Goal: Transaction & Acquisition: Purchase product/service

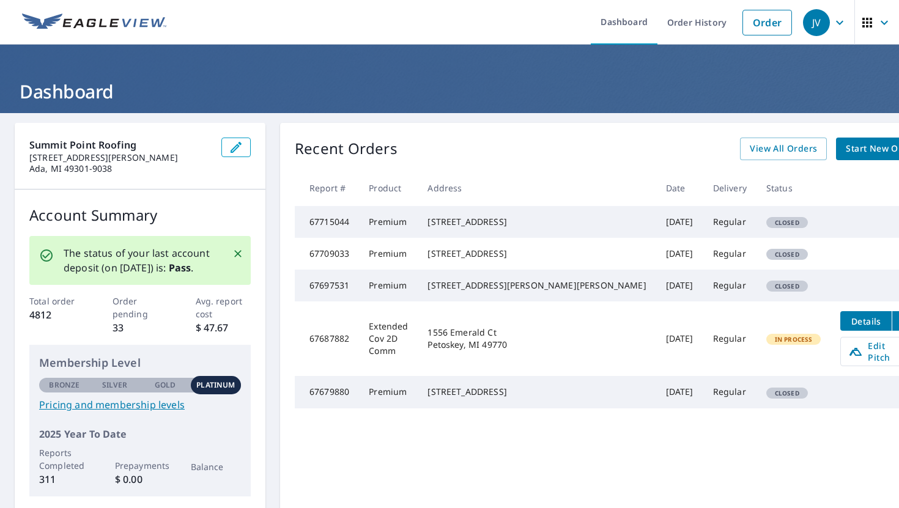
click at [845, 153] on span "Start New Order" at bounding box center [880, 148] width 71 height 15
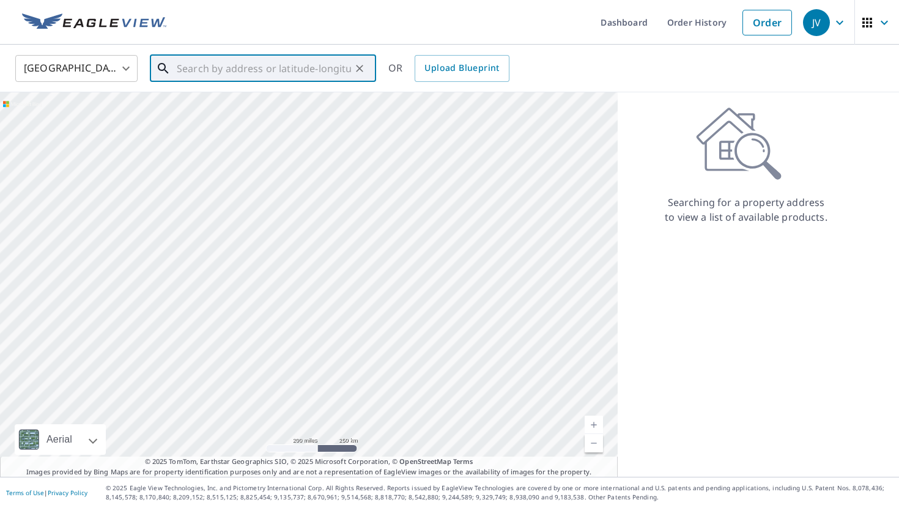
click at [287, 79] on input "text" at bounding box center [264, 68] width 174 height 34
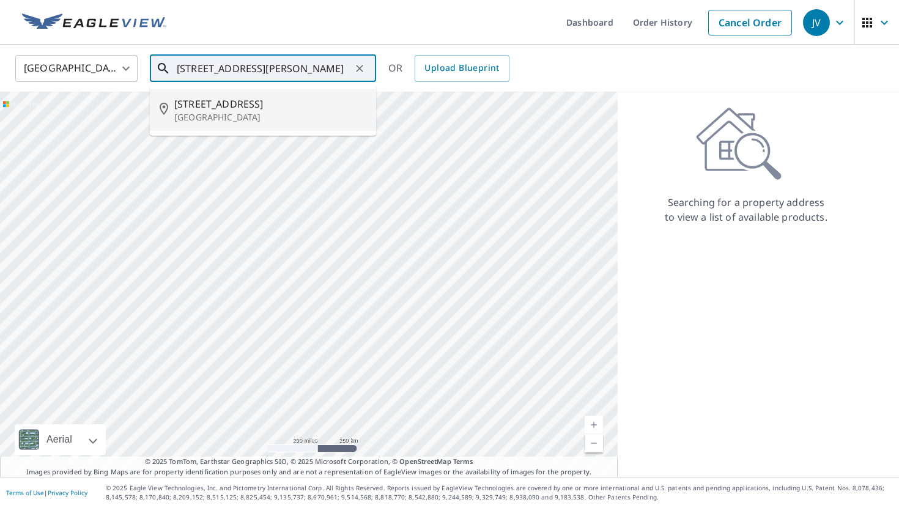
click at [311, 117] on p "[GEOGRAPHIC_DATA]" at bounding box center [270, 117] width 192 height 12
type input "[STREET_ADDRESS]"
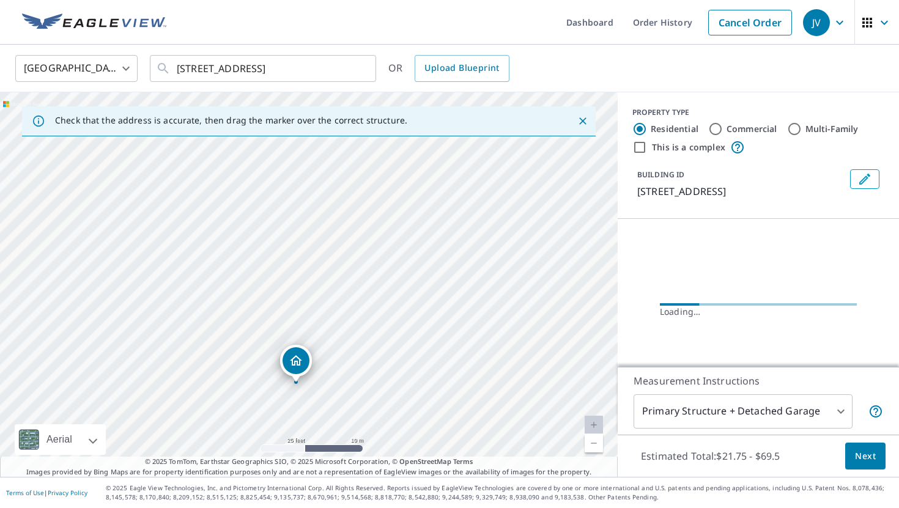
drag, startPoint x: 345, startPoint y: 344, endPoint x: 345, endPoint y: 303, distance: 41.0
click at [345, 303] on div "[STREET_ADDRESS]" at bounding box center [308, 284] width 617 height 384
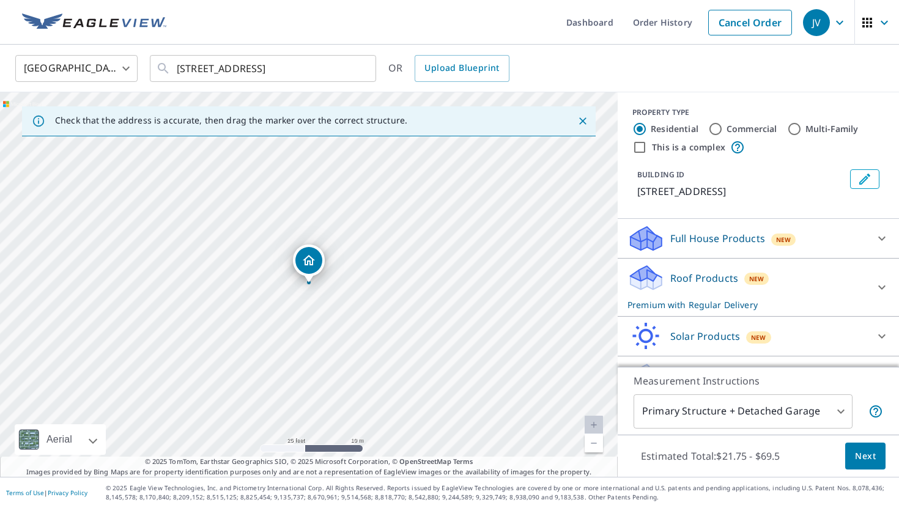
drag, startPoint x: 296, startPoint y: 322, endPoint x: 329, endPoint y: 304, distance: 38.3
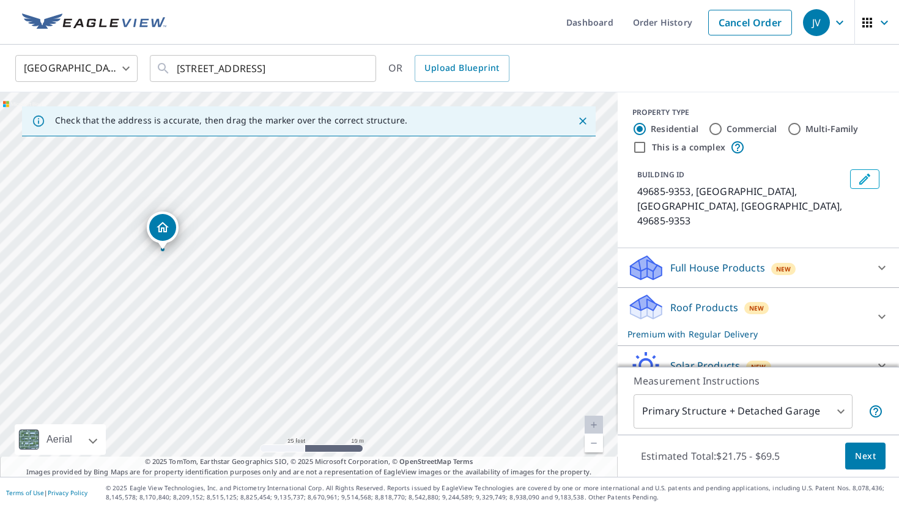
drag, startPoint x: 384, startPoint y: 290, endPoint x: 198, endPoint y: 227, distance: 196.4
click at [198, 227] on div "49685-9353, [GEOGRAPHIC_DATA] [GEOGRAPHIC_DATA], MI 49685-9353" at bounding box center [308, 284] width 617 height 384
click at [278, 246] on div "49685-9353, [GEOGRAPHIC_DATA] [GEOGRAPHIC_DATA], MI 49685-9353" at bounding box center [308, 284] width 617 height 384
click at [433, 395] on div "49685-9353, [GEOGRAPHIC_DATA] [GEOGRAPHIC_DATA], MI 49685-9353" at bounding box center [308, 284] width 617 height 384
drag, startPoint x: 370, startPoint y: 318, endPoint x: 534, endPoint y: 417, distance: 192.3
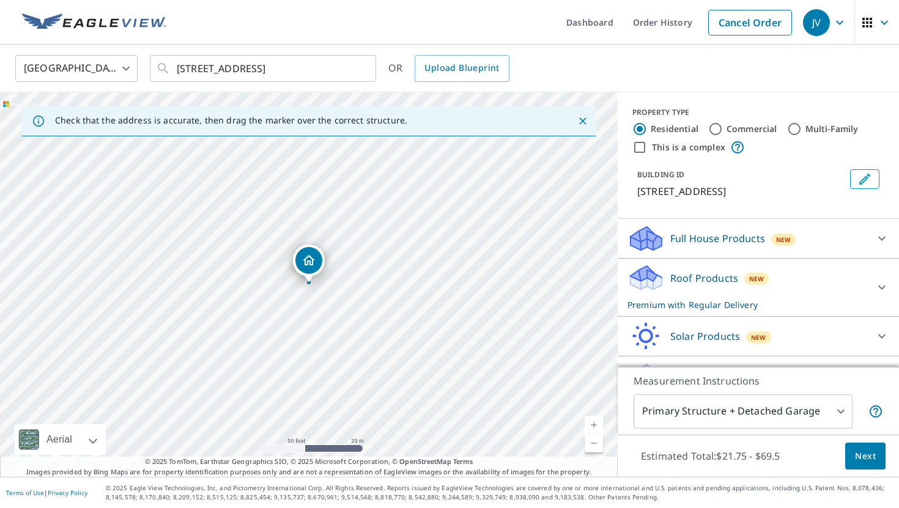
click at [811, 404] on body "JV JV Dashboard Order History Cancel Order JV [GEOGRAPHIC_DATA] [GEOGRAPHIC_DAT…" at bounding box center [449, 254] width 899 height 508
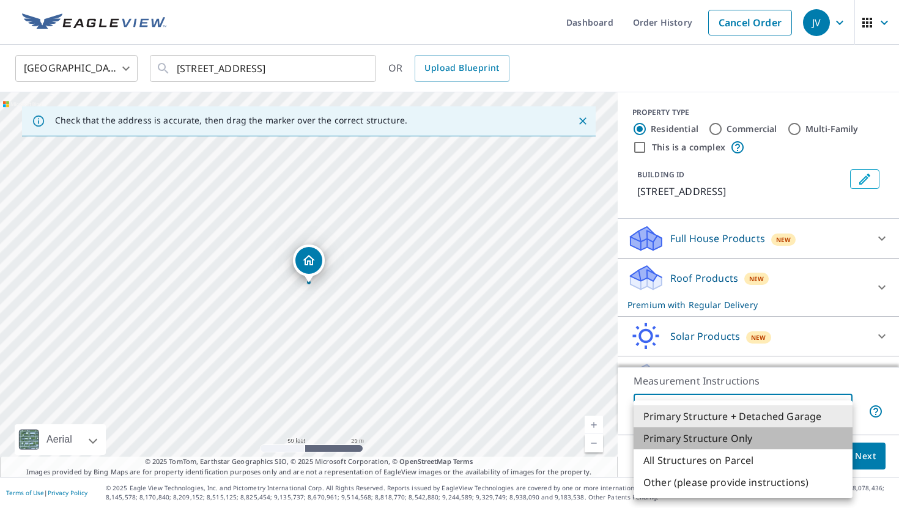
click at [799, 443] on li "Primary Structure Only" at bounding box center [742, 438] width 219 height 22
type input "2"
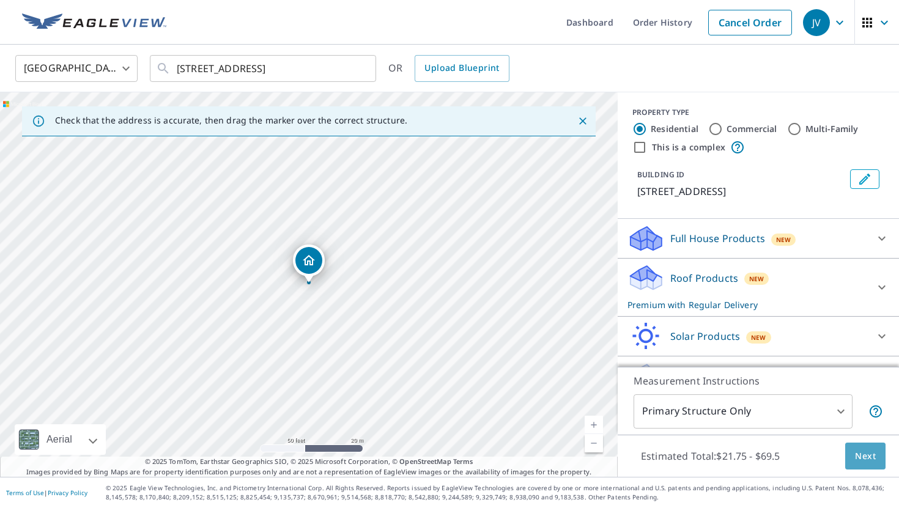
click at [862, 458] on span "Next" at bounding box center [865, 456] width 21 height 15
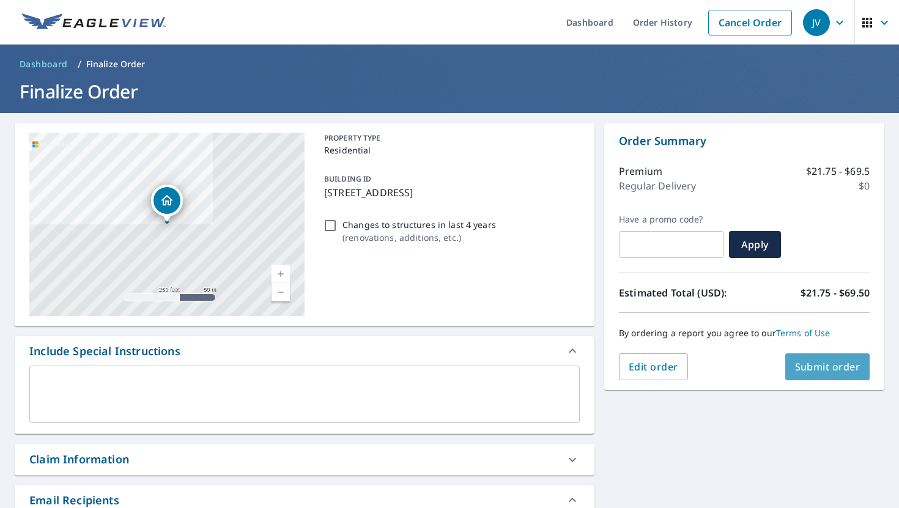
click at [822, 368] on span "Submit order" at bounding box center [827, 366] width 65 height 13
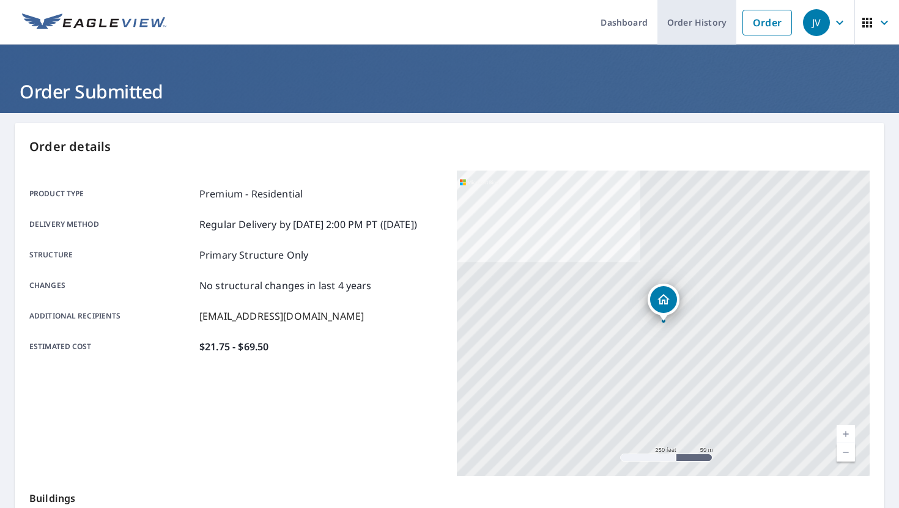
click at [707, 25] on link "Order History" at bounding box center [696, 22] width 79 height 45
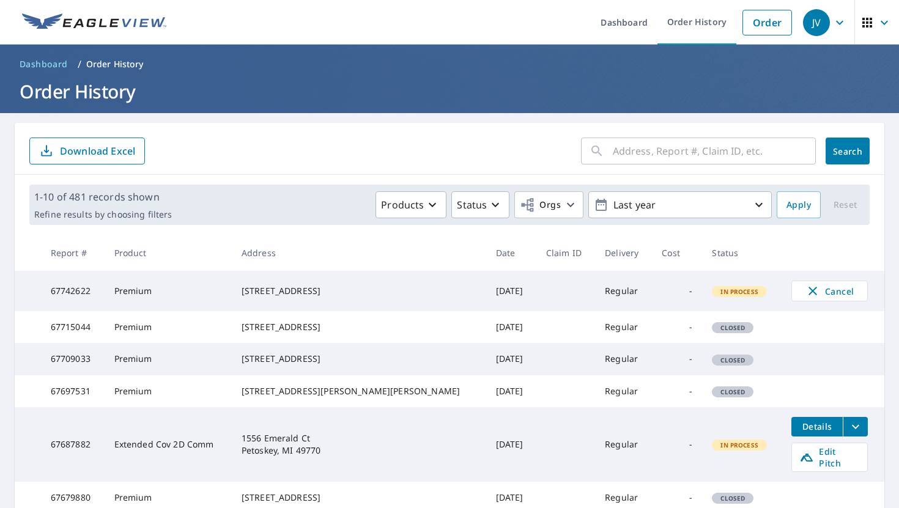
click at [643, 150] on input "text" at bounding box center [713, 151] width 203 height 34
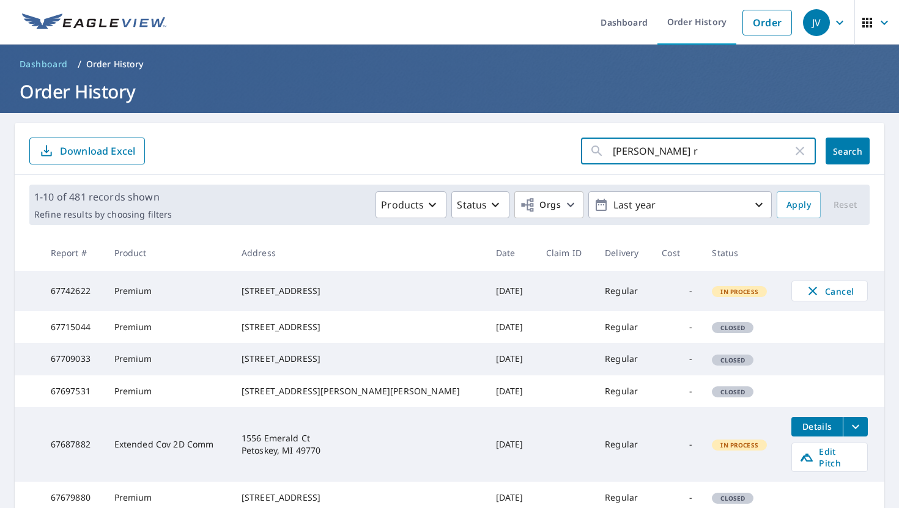
type input "[PERSON_NAME]"
click button "Search" at bounding box center [847, 151] width 44 height 27
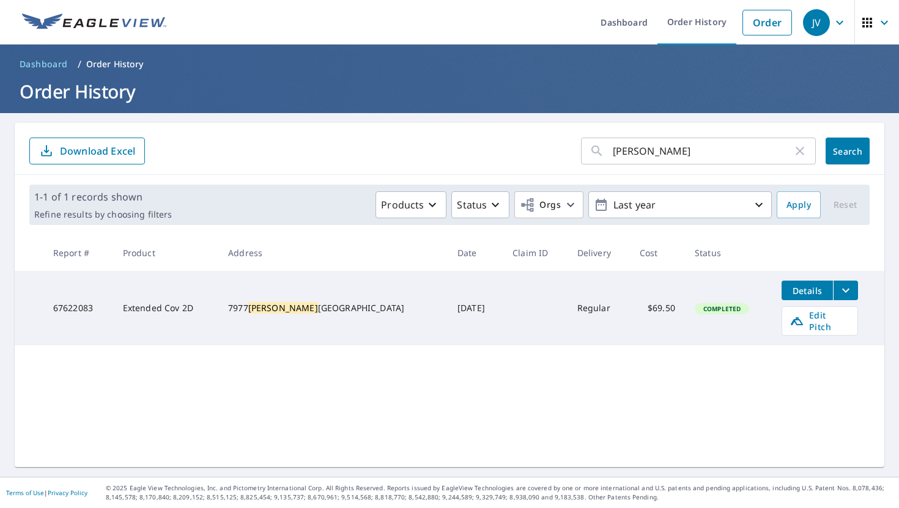
click at [838, 295] on icon "filesDropdownBtn-67622083" at bounding box center [845, 290] width 15 height 15
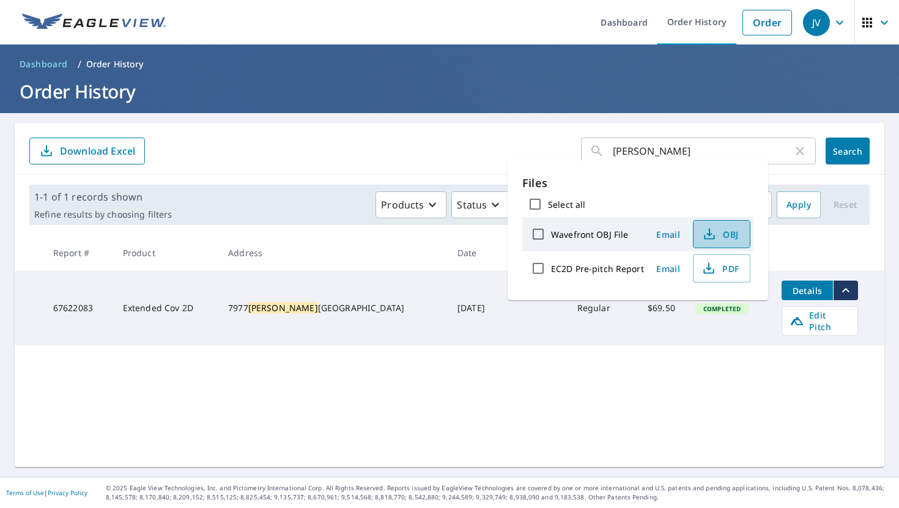
click at [726, 238] on span "OBJ" at bounding box center [720, 234] width 39 height 15
click at [699, 406] on div "[PERSON_NAME] ​ Search Download Excel 1-1 of 1 records shown Refine results by …" at bounding box center [449, 295] width 869 height 344
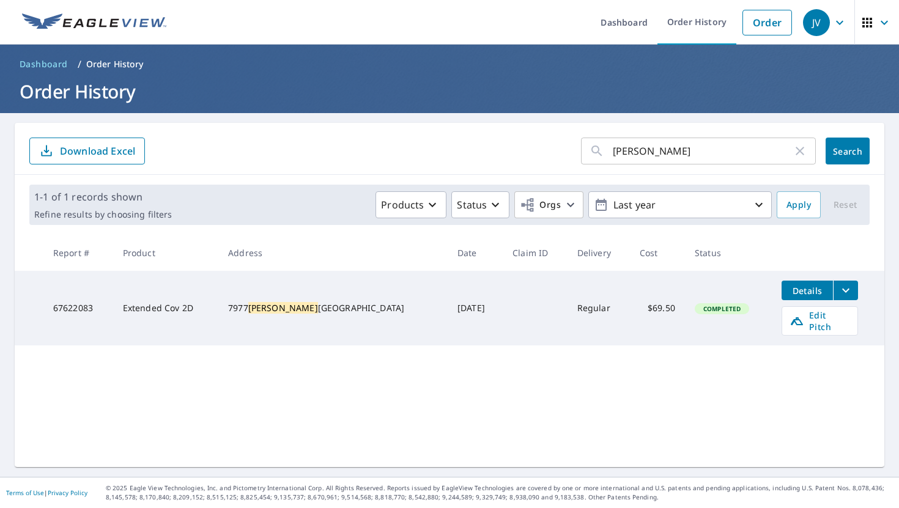
click at [307, 302] on div "[STREET_ADDRESS][PERSON_NAME]" at bounding box center [333, 308] width 210 height 12
click at [175, 307] on td "Extended Cov 2D" at bounding box center [165, 308] width 105 height 75
click at [804, 291] on span "Details" at bounding box center [807, 291] width 37 height 12
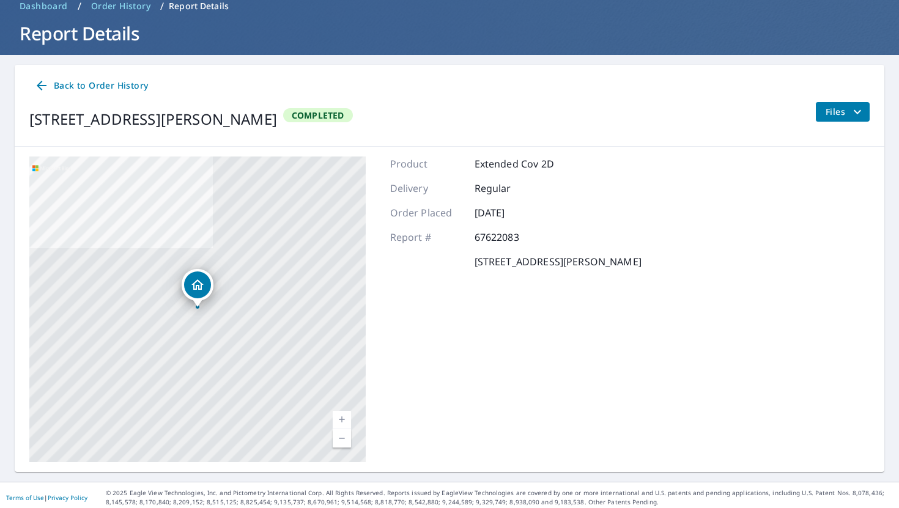
scroll to position [62, 0]
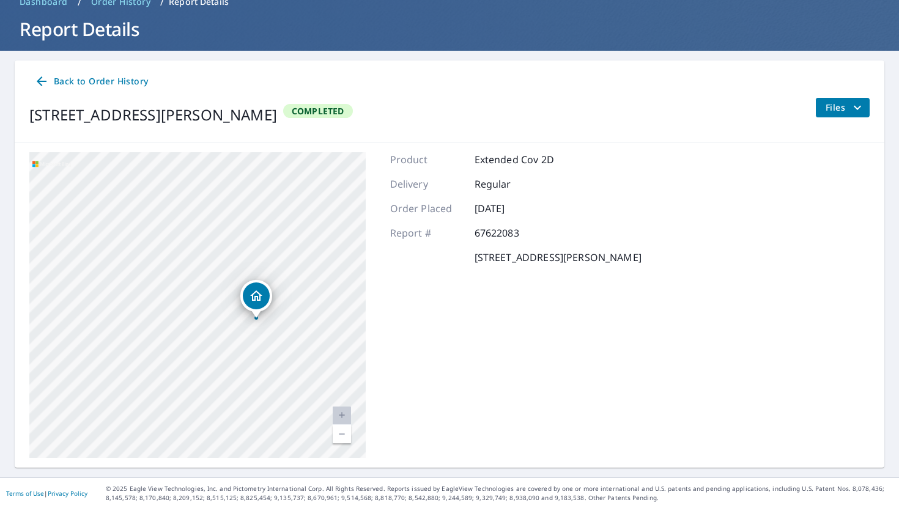
drag, startPoint x: 280, startPoint y: 248, endPoint x: 275, endPoint y: 417, distance: 170.0
click at [275, 417] on div "[STREET_ADDRESS][PERSON_NAME]" at bounding box center [197, 305] width 336 height 306
drag, startPoint x: 268, startPoint y: 388, endPoint x: 335, endPoint y: 330, distance: 88.4
click at [335, 330] on div "[STREET_ADDRESS][PERSON_NAME]" at bounding box center [197, 305] width 336 height 306
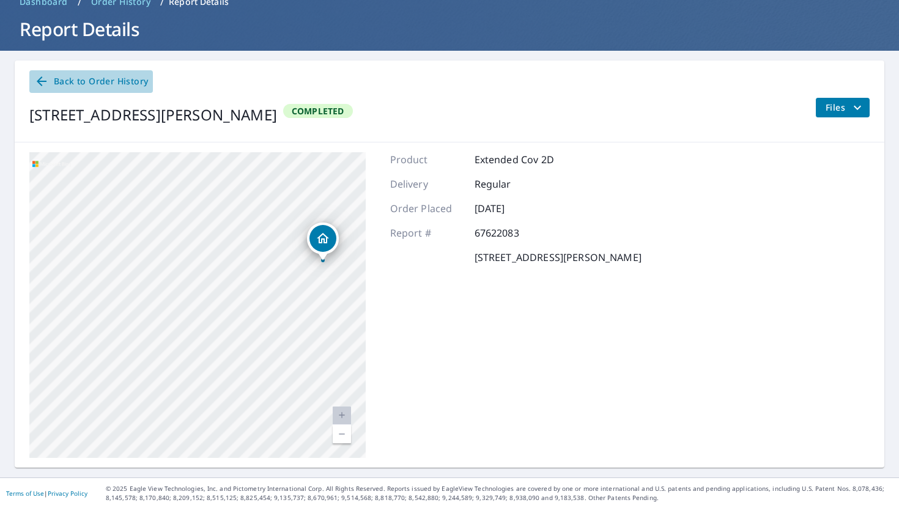
click at [54, 84] on span "Back to Order History" at bounding box center [91, 81] width 114 height 15
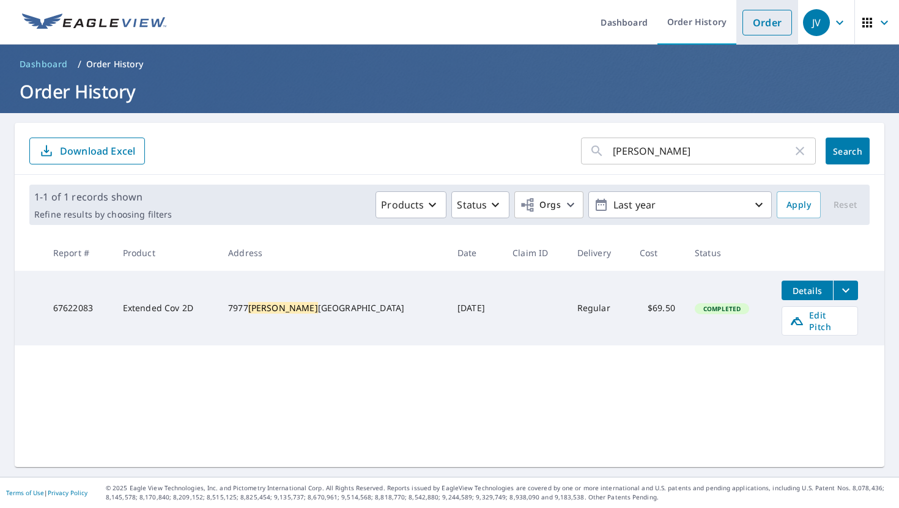
click at [761, 26] on link "Order" at bounding box center [767, 23] width 50 height 26
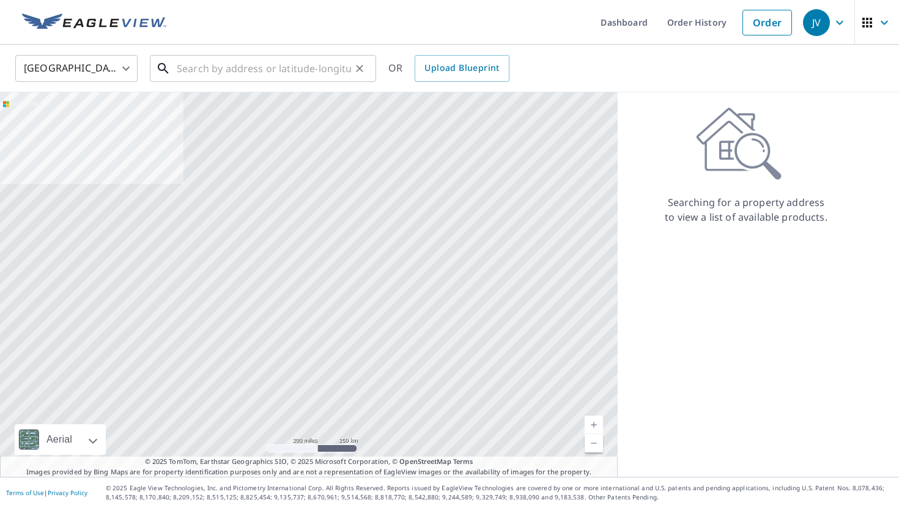
click at [202, 72] on input "text" at bounding box center [264, 68] width 174 height 34
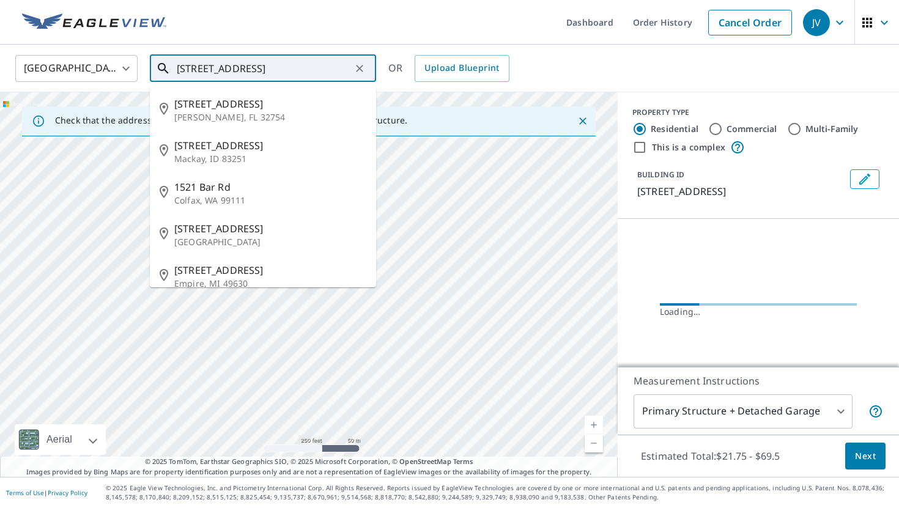
click at [243, 62] on input "[STREET_ADDRESS]" at bounding box center [264, 68] width 174 height 34
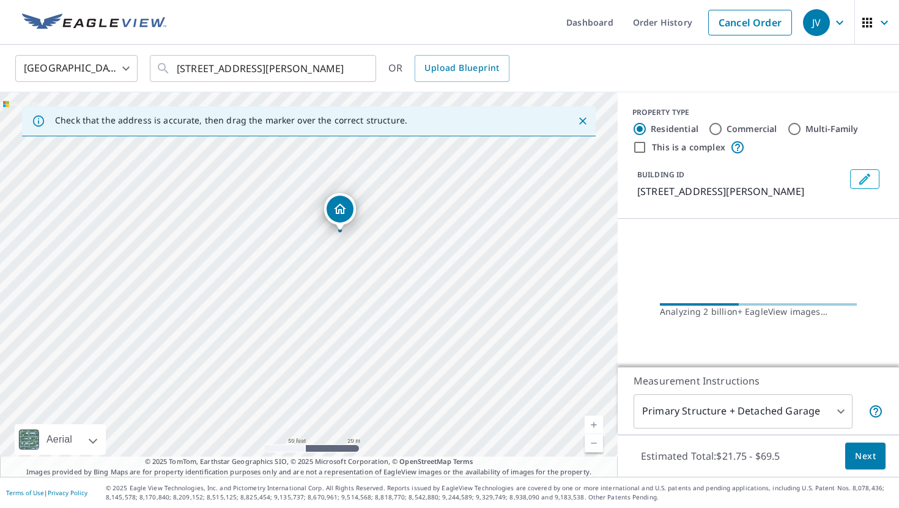
drag, startPoint x: 265, startPoint y: 260, endPoint x: 405, endPoint y: 202, distance: 152.1
click at [405, 202] on div "[STREET_ADDRESS][PERSON_NAME]" at bounding box center [308, 284] width 617 height 384
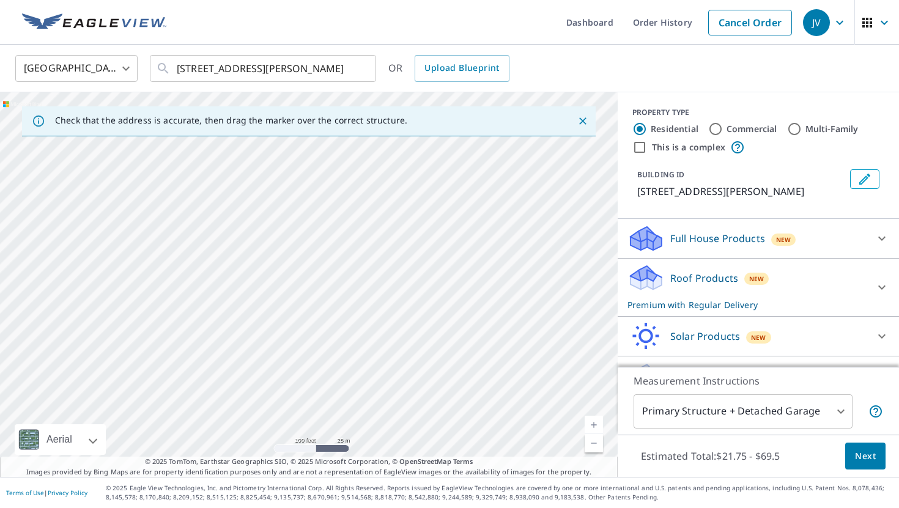
drag, startPoint x: 365, startPoint y: 350, endPoint x: 424, endPoint y: 186, distance: 173.4
click at [424, 186] on div "[STREET_ADDRESS][PERSON_NAME]" at bounding box center [308, 284] width 617 height 384
drag, startPoint x: 409, startPoint y: 300, endPoint x: 369, endPoint y: 78, distance: 224.8
click at [369, 78] on div "[GEOGRAPHIC_DATA] US ​ [STREET_ADDRESS][PERSON_NAME] ​ OR Upload Blueprint Chec…" at bounding box center [449, 261] width 899 height 432
drag, startPoint x: 378, startPoint y: 346, endPoint x: 365, endPoint y: 441, distance: 96.3
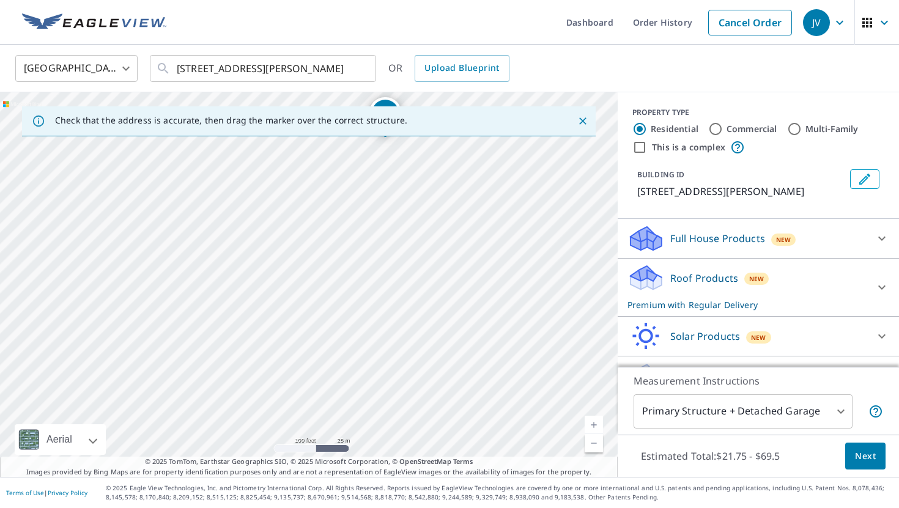
click at [365, 441] on div "[STREET_ADDRESS][PERSON_NAME]" at bounding box center [308, 284] width 617 height 384
drag, startPoint x: 460, startPoint y: 369, endPoint x: 422, endPoint y: 505, distance: 140.7
click at [422, 505] on div "Dashboard Order History Cancel Order JV [GEOGRAPHIC_DATA] US ​ [STREET_ADDRESS]…" at bounding box center [449, 254] width 899 height 508
drag, startPoint x: 511, startPoint y: 367, endPoint x: 453, endPoint y: 340, distance: 63.7
click at [453, 340] on div "[STREET_ADDRESS][PERSON_NAME]" at bounding box center [308, 284] width 617 height 384
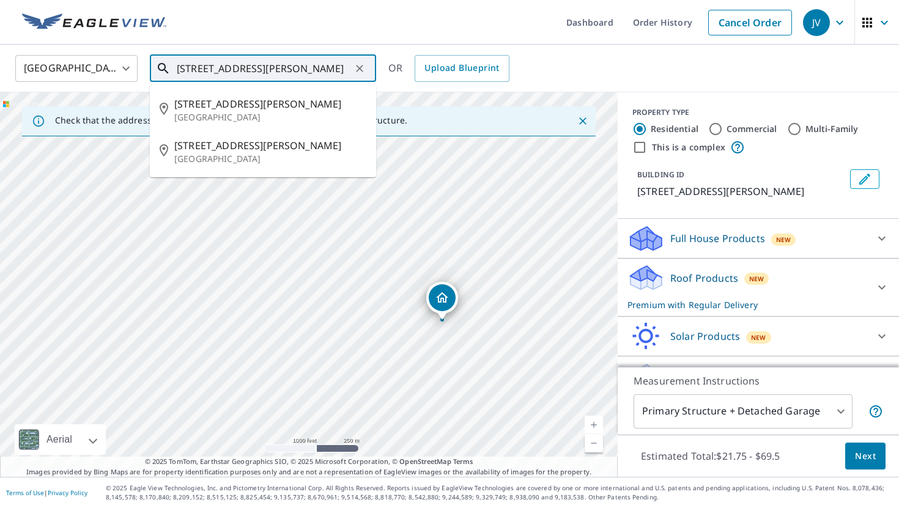
click at [282, 64] on input "[STREET_ADDRESS][PERSON_NAME]" at bounding box center [264, 68] width 174 height 34
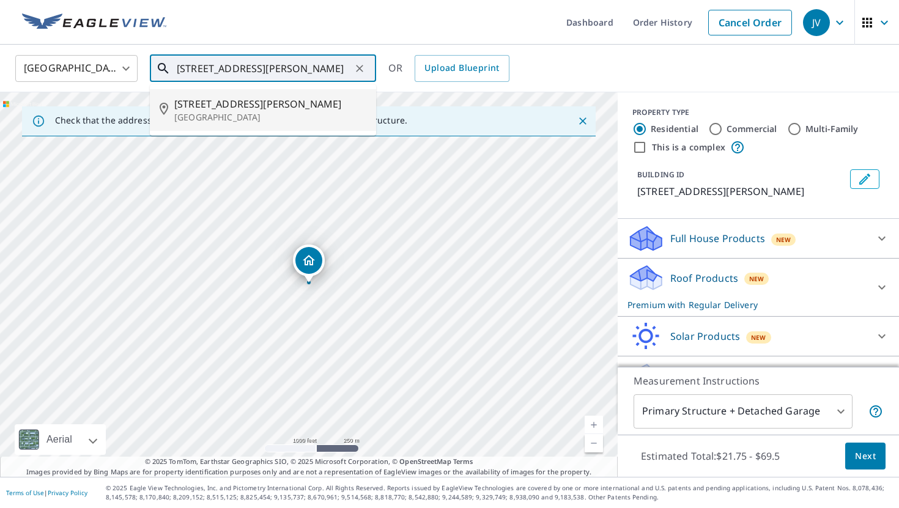
click at [310, 94] on li "[STREET_ADDRESS][PERSON_NAME]" at bounding box center [263, 110] width 226 height 42
type input "[STREET_ADDRESS][PERSON_NAME]"
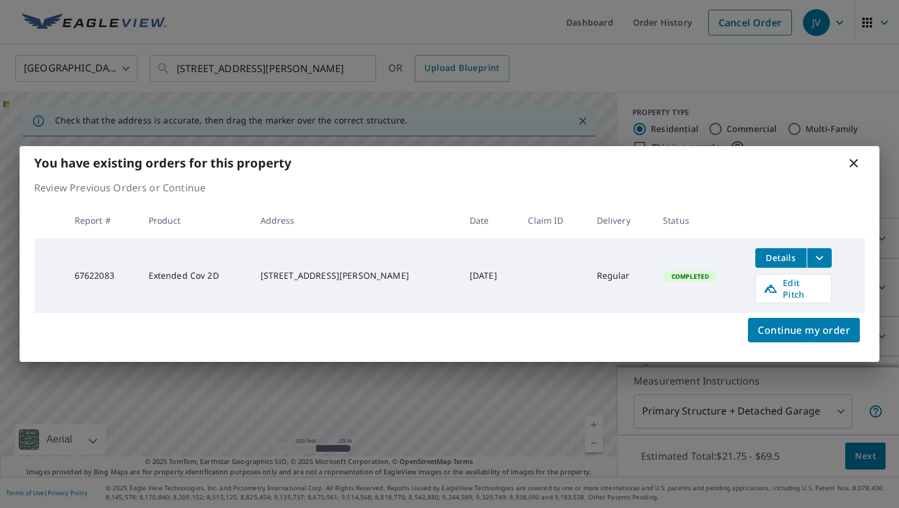
click at [850, 167] on icon at bounding box center [853, 163] width 15 height 15
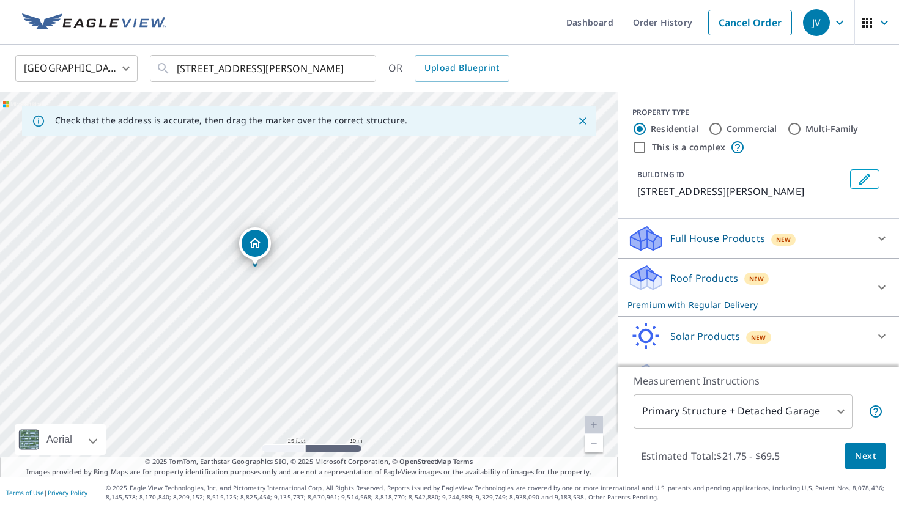
drag, startPoint x: 265, startPoint y: 320, endPoint x: 433, endPoint y: 293, distance: 170.3
click at [433, 293] on div "[STREET_ADDRESS][PERSON_NAME]" at bounding box center [308, 284] width 617 height 384
drag, startPoint x: 369, startPoint y: 296, endPoint x: 414, endPoint y: 290, distance: 46.3
click at [415, 290] on div "[STREET_ADDRESS][PERSON_NAME]" at bounding box center [308, 284] width 617 height 384
click at [857, 461] on span "Next" at bounding box center [865, 456] width 21 height 15
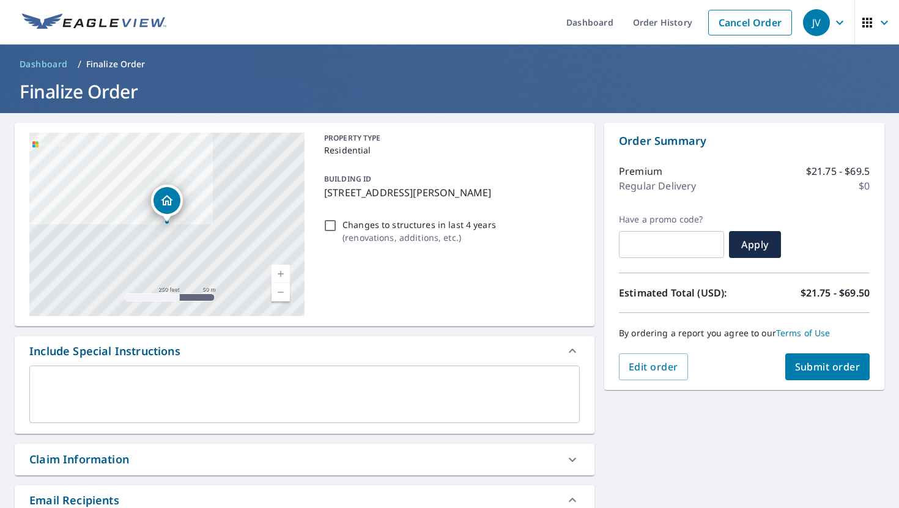
click at [845, 373] on button "Submit order" at bounding box center [827, 366] width 85 height 27
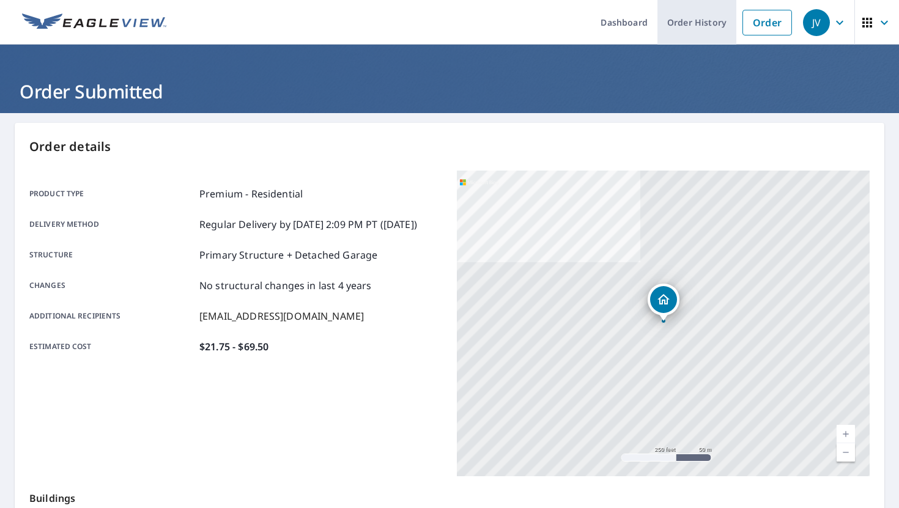
click at [702, 23] on link "Order History" at bounding box center [696, 22] width 79 height 45
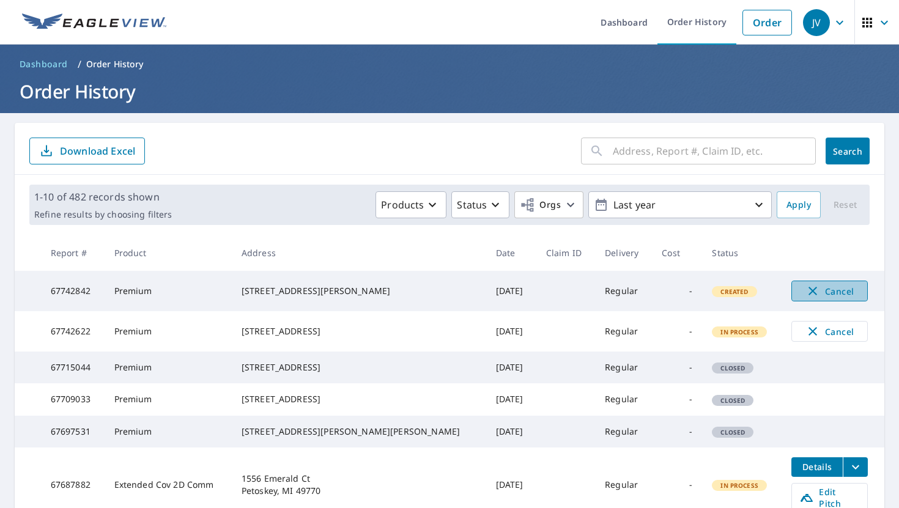
click at [836, 292] on span "Cancel" at bounding box center [829, 291] width 51 height 15
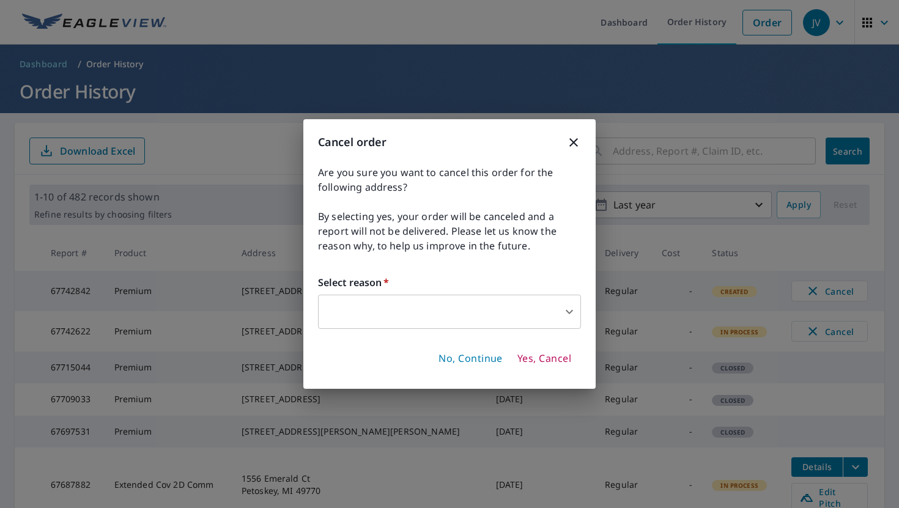
click at [538, 328] on body "JV JV Dashboard Order History Order JV Dashboard / Order History Order History …" at bounding box center [449, 254] width 899 height 508
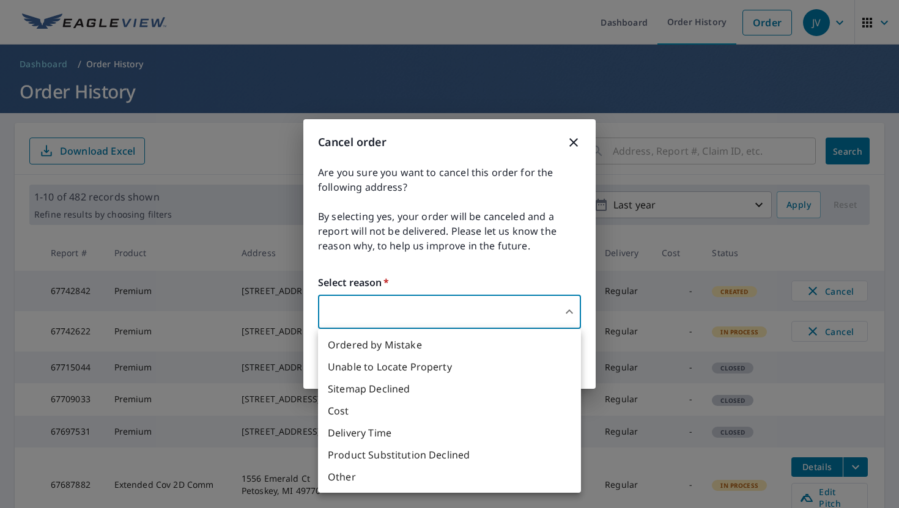
click at [477, 344] on li "Ordered by Mistake" at bounding box center [449, 345] width 263 height 22
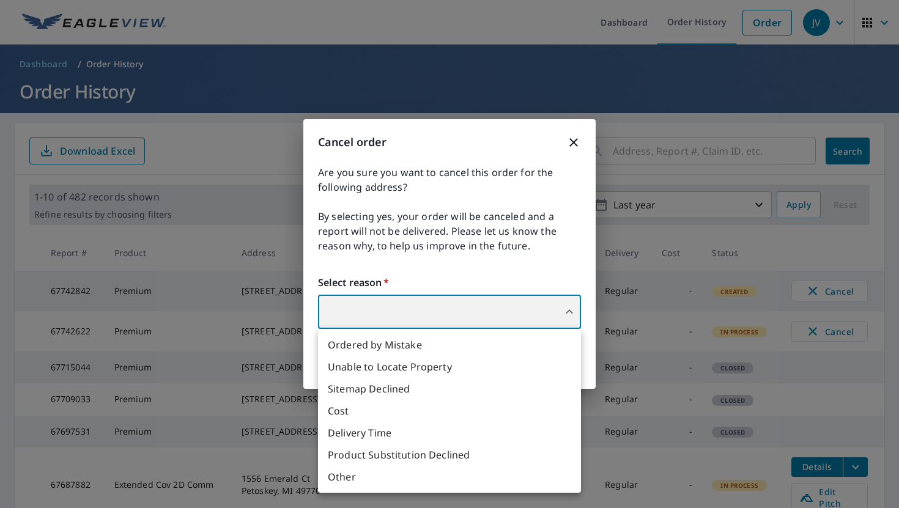
type input "30"
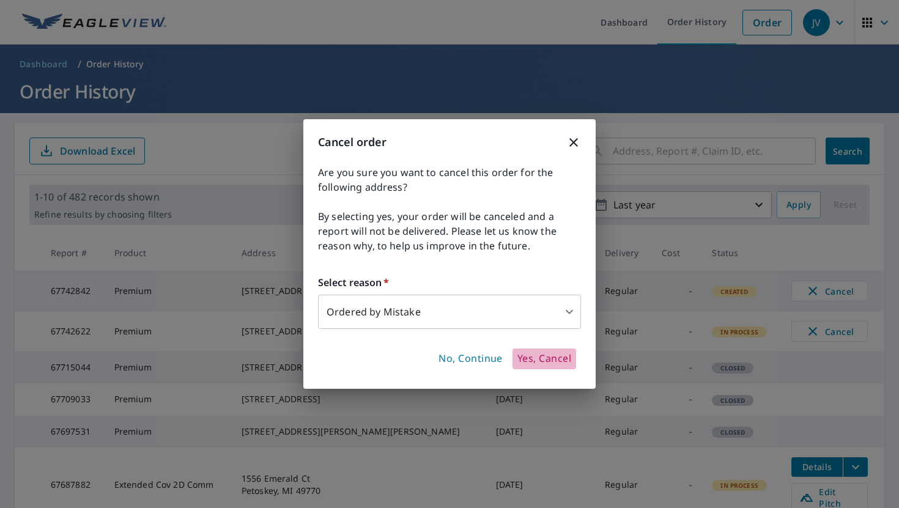
click at [541, 359] on span "Yes, Cancel" at bounding box center [544, 358] width 54 height 13
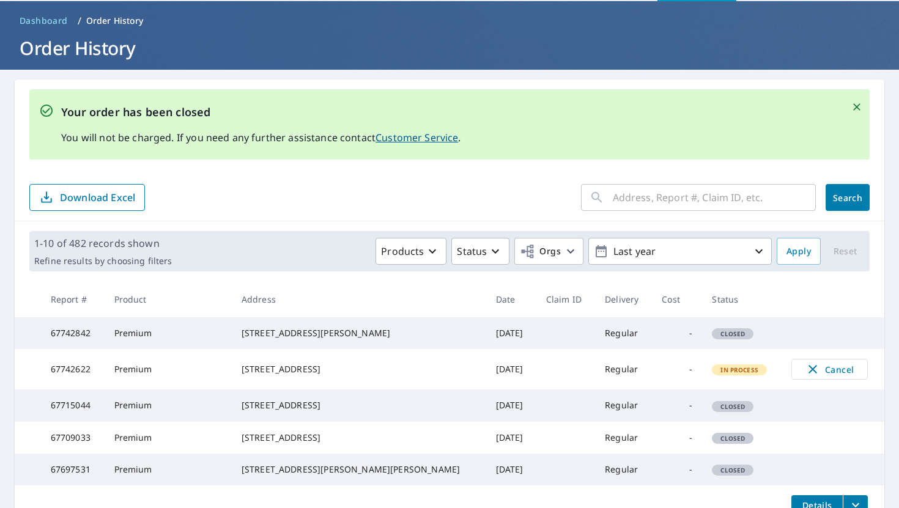
scroll to position [72, 0]
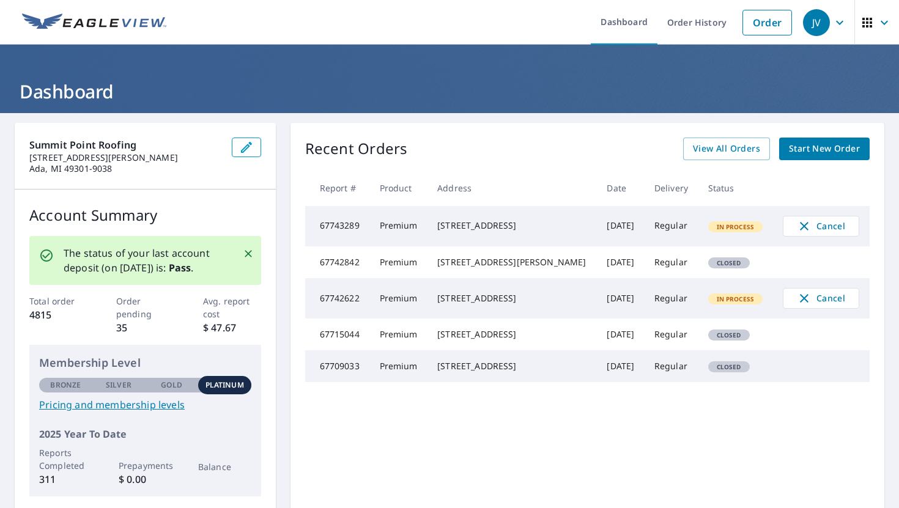
click at [832, 154] on span "Start New Order" at bounding box center [824, 148] width 71 height 15
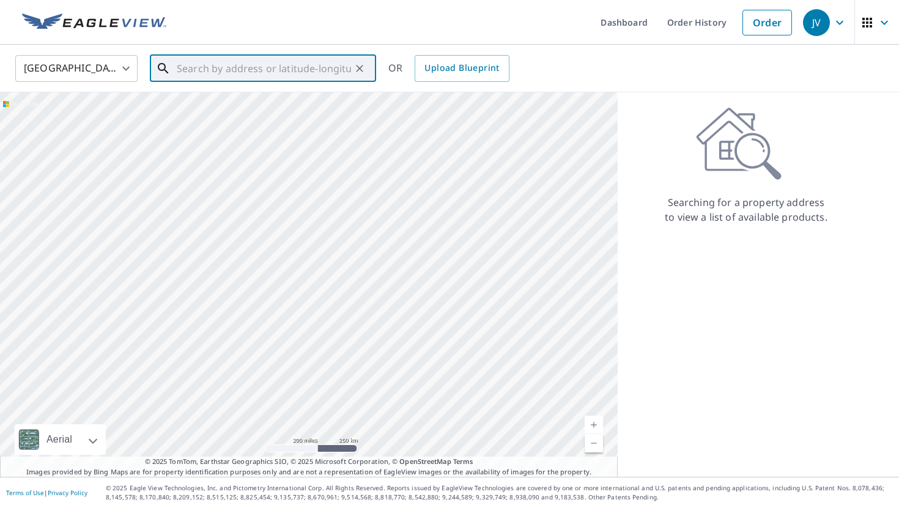
click at [247, 73] on input "text" at bounding box center [264, 68] width 174 height 34
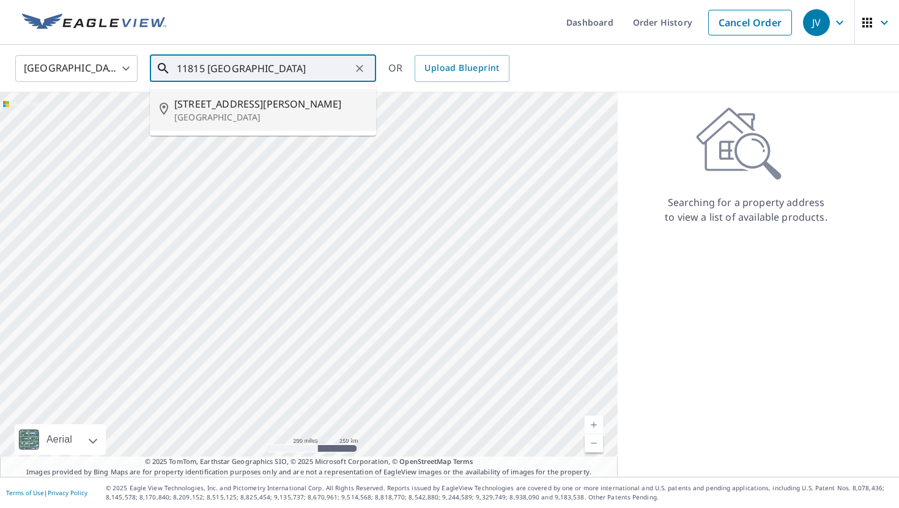
click at [226, 112] on p "Rockford, MI 49341" at bounding box center [270, 117] width 192 height 12
type input "11815 Oakfield Valley Dr NE Rockford, MI 49341"
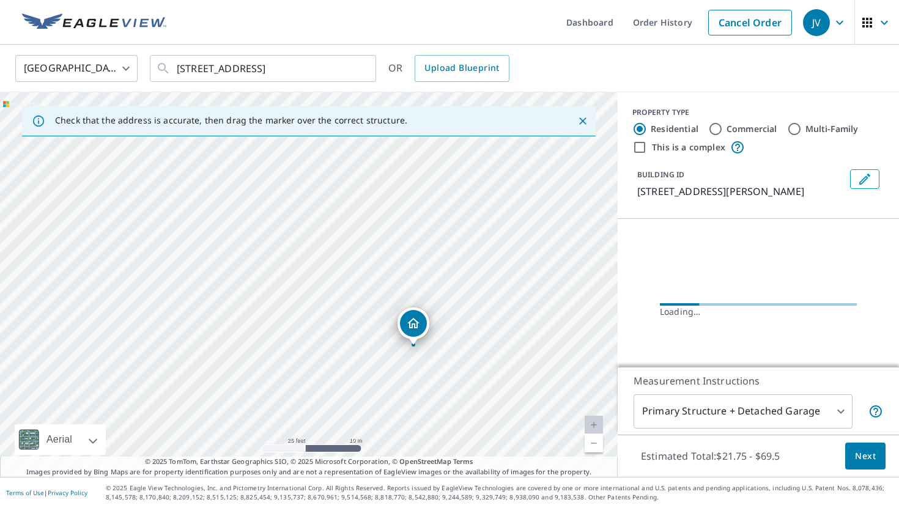
drag, startPoint x: 468, startPoint y: 354, endPoint x: 355, endPoint y: 287, distance: 131.8
click at [355, 287] on div "11815 Oakfield Valley Dr NE Rockford, MI 49341" at bounding box center [308, 284] width 617 height 384
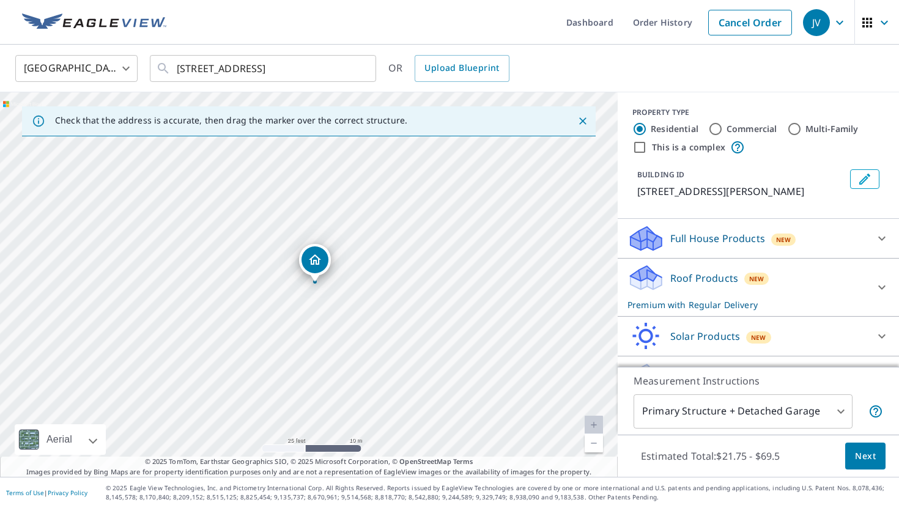
drag, startPoint x: 396, startPoint y: 311, endPoint x: 406, endPoint y: 311, distance: 10.4
click at [406, 311] on div "11815 Oakfield Valley Dr NE Rockford, MI 49341" at bounding box center [308, 284] width 617 height 384
drag, startPoint x: 320, startPoint y: 264, endPoint x: 329, endPoint y: 268, distance: 10.4
click at [867, 452] on span "Next" at bounding box center [865, 456] width 21 height 15
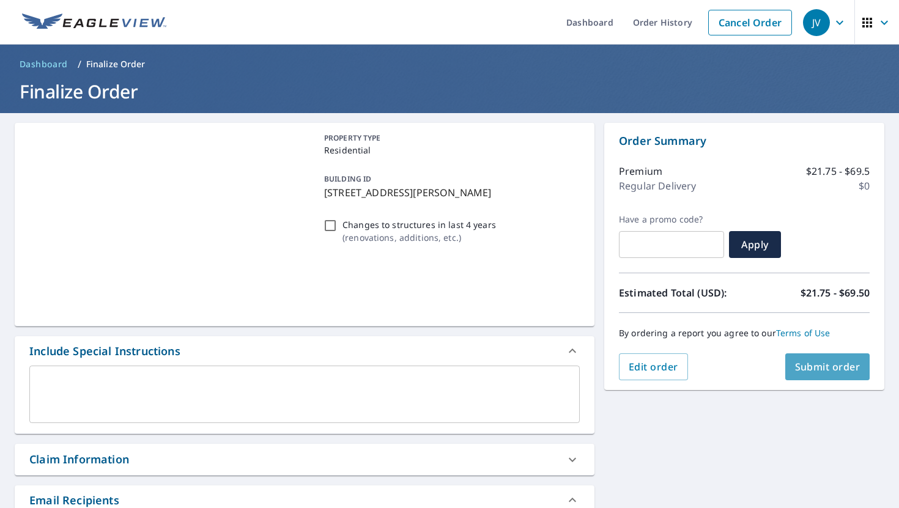
click at [828, 364] on span "Submit order" at bounding box center [827, 366] width 65 height 13
